Goal: Information Seeking & Learning: Learn about a topic

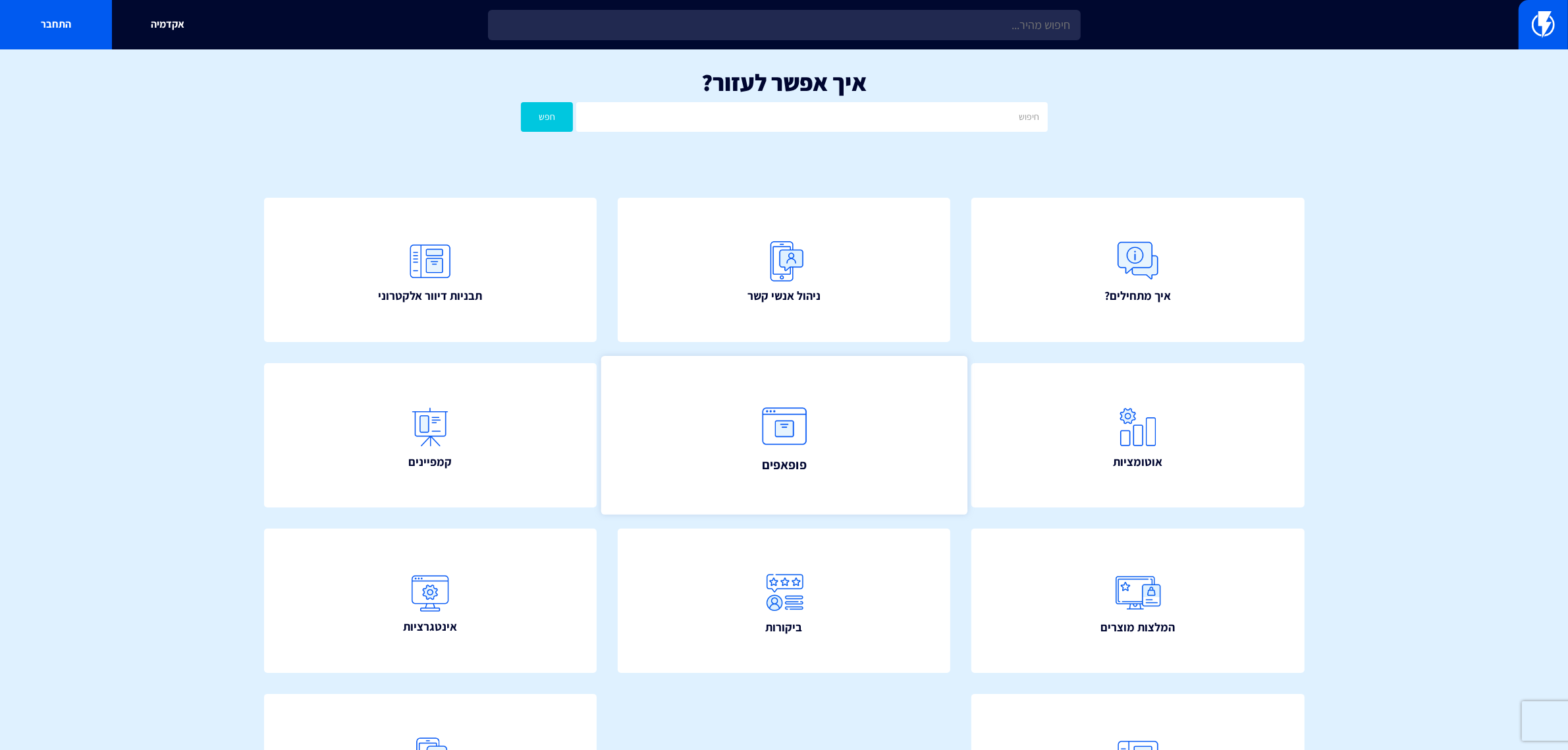
click at [786, 430] on img at bounding box center [784, 425] width 58 height 58
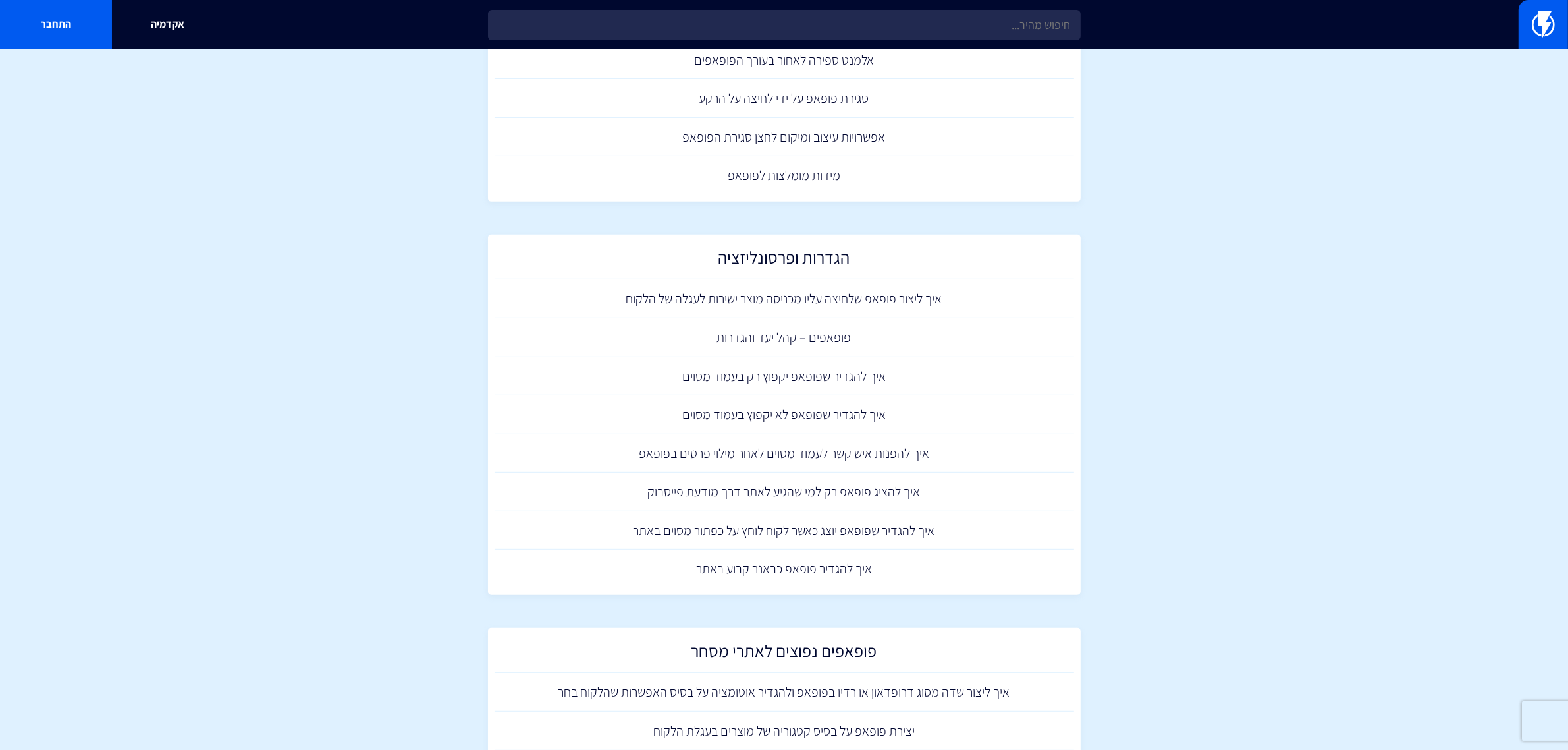
scroll to position [659, 0]
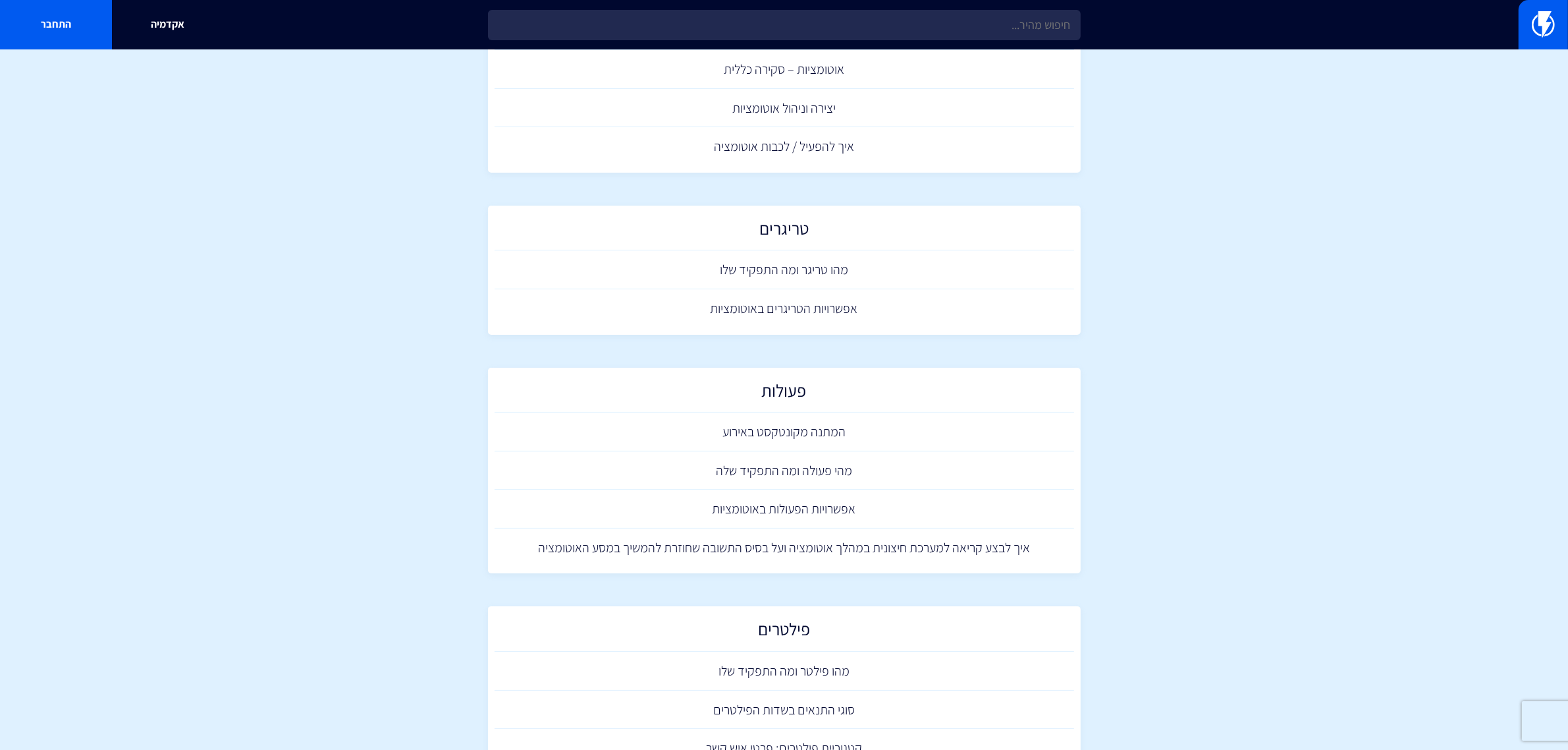
scroll to position [82, 0]
